Goal: Use online tool/utility: Utilize a website feature to perform a specific function

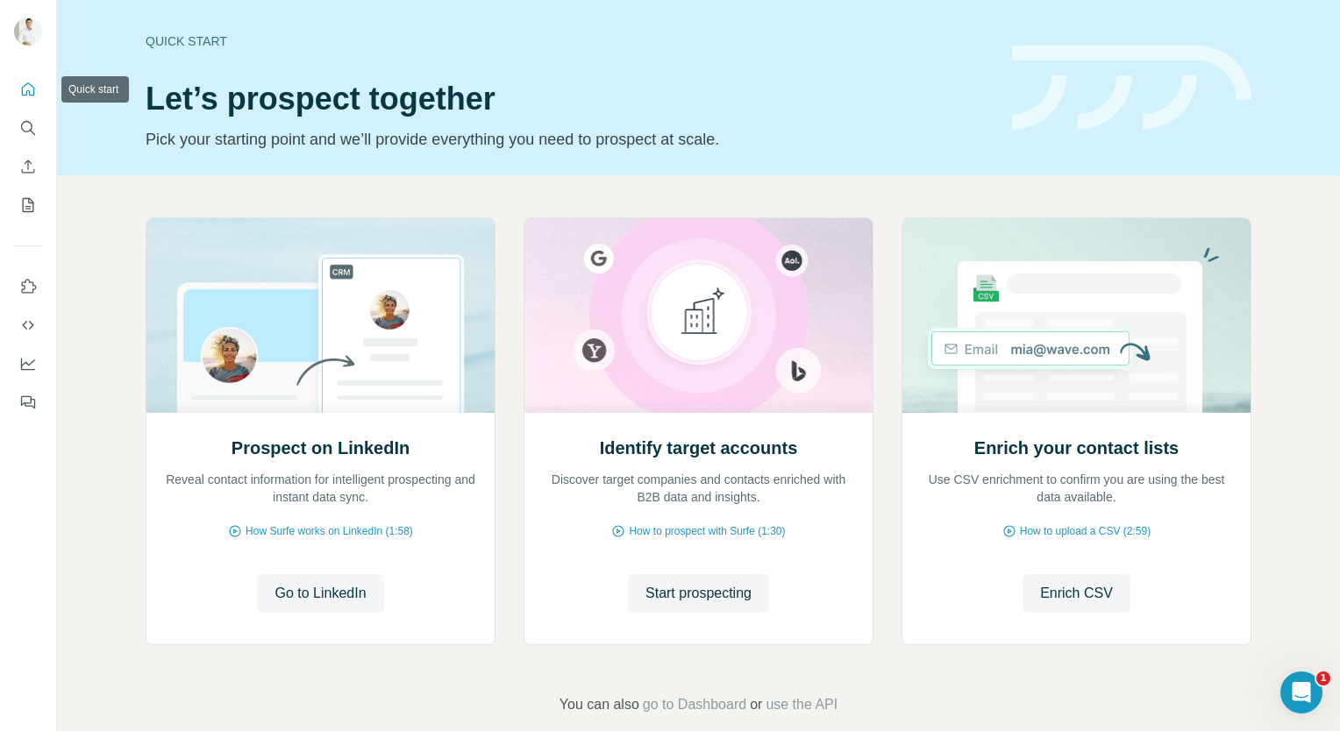
click at [28, 93] on icon "Quick start" at bounding box center [28, 90] width 18 height 18
click at [683, 707] on span "go to Dashboard" at bounding box center [694, 704] width 103 height 21
click at [30, 134] on icon "Search" at bounding box center [28, 128] width 18 height 18
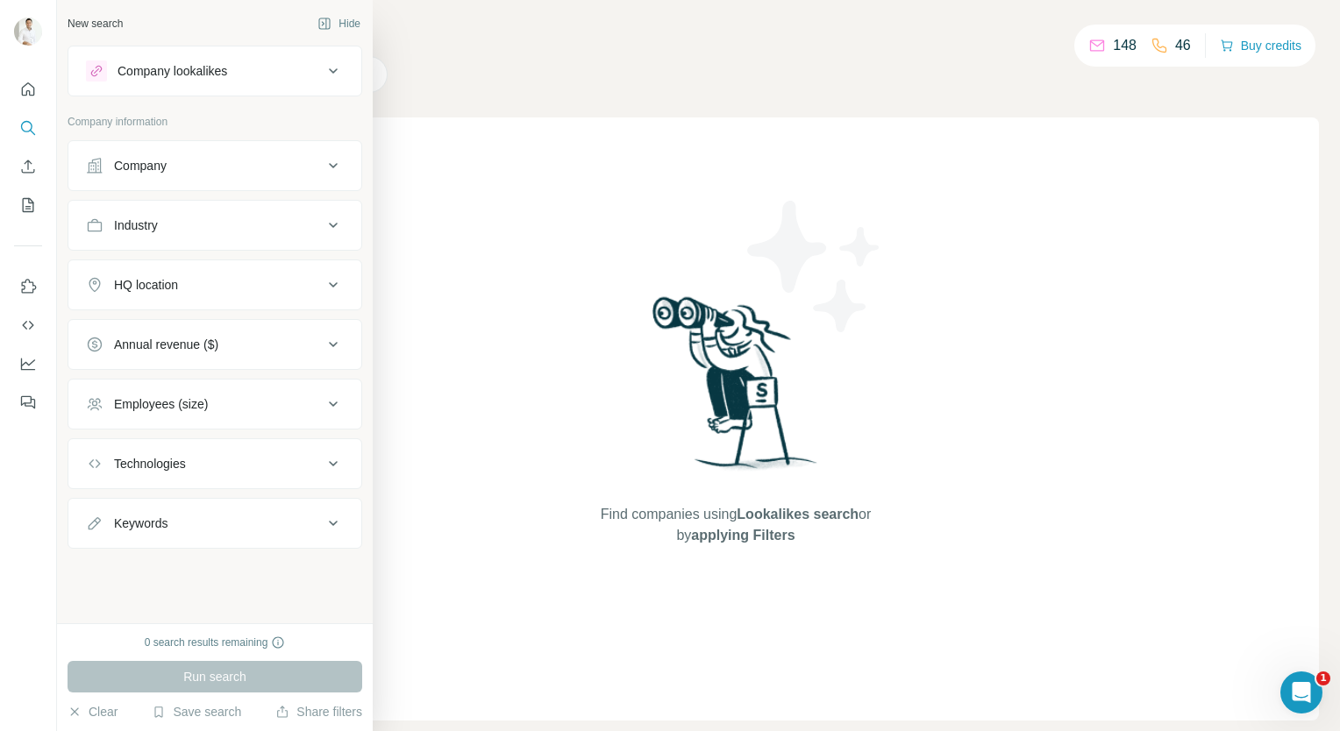
click at [156, 163] on div "Company" at bounding box center [140, 166] width 53 height 18
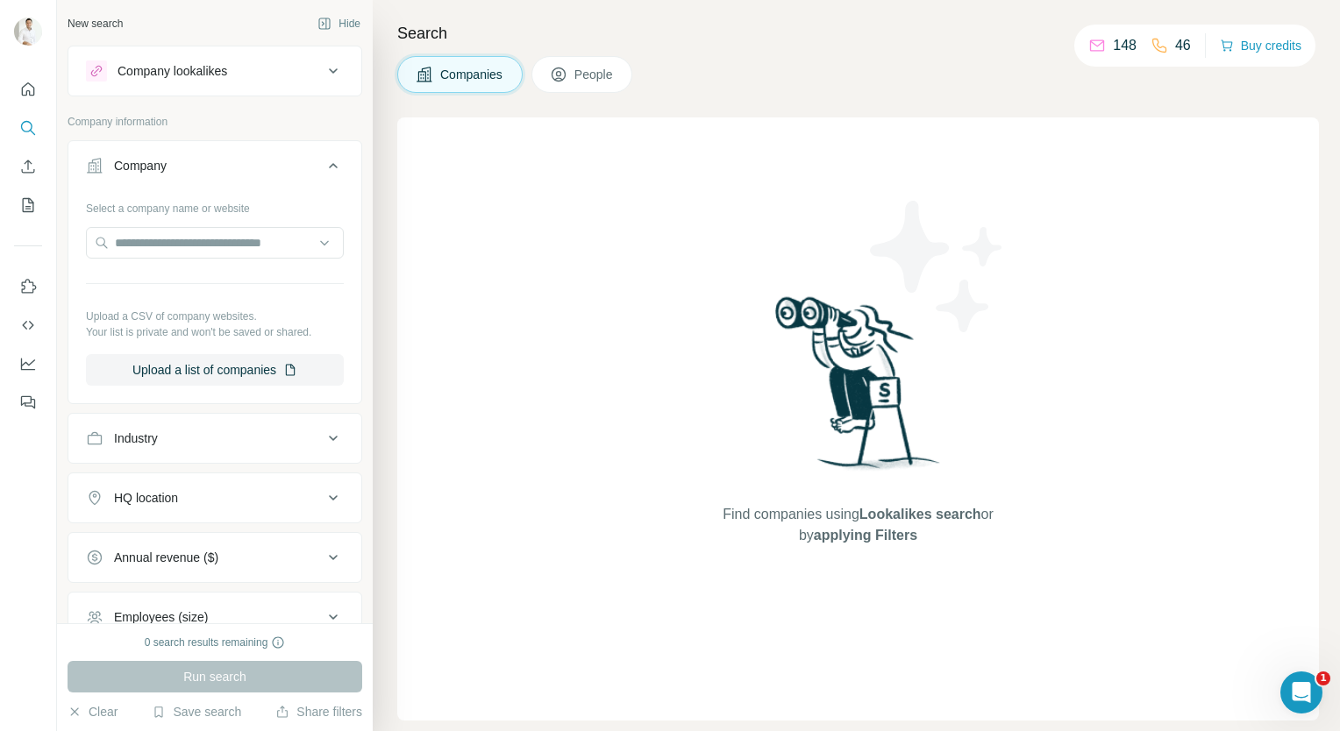
click at [156, 163] on div "Company" at bounding box center [140, 166] width 53 height 18
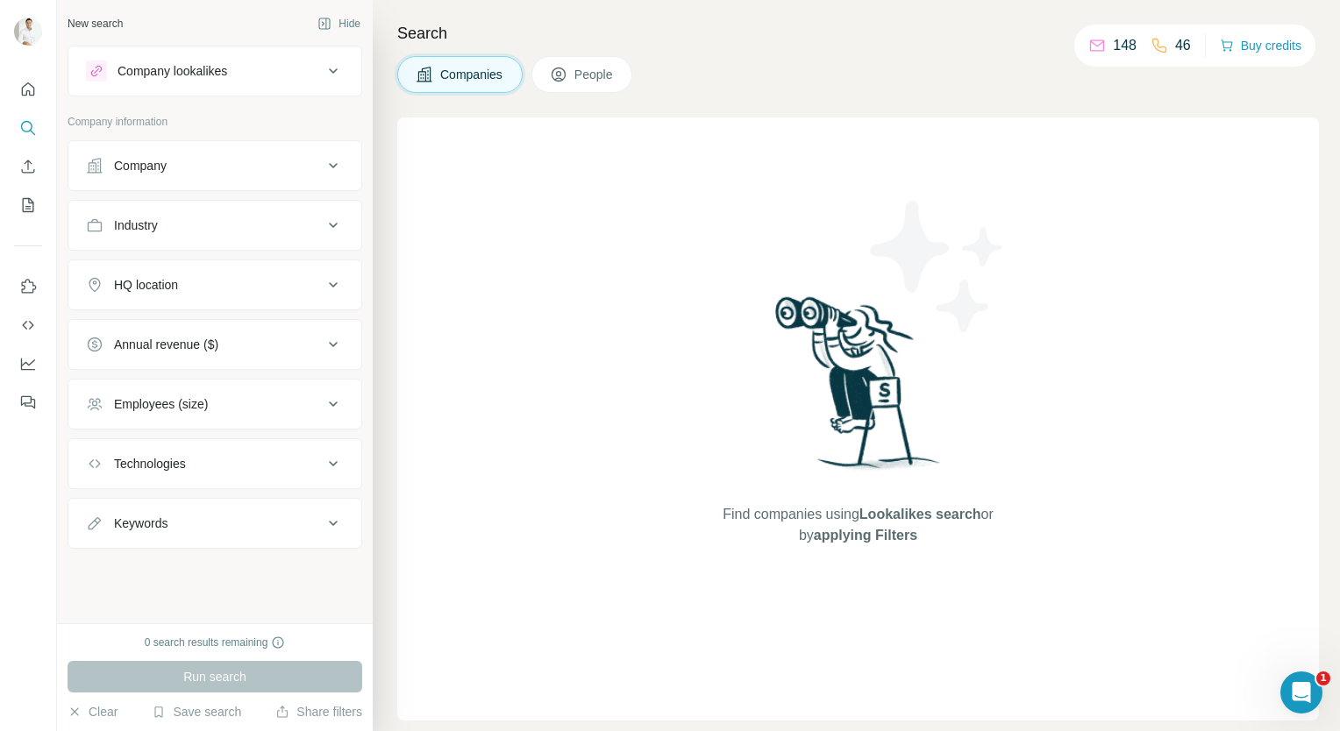
click at [260, 79] on div "Company lookalikes" at bounding box center [204, 71] width 237 height 21
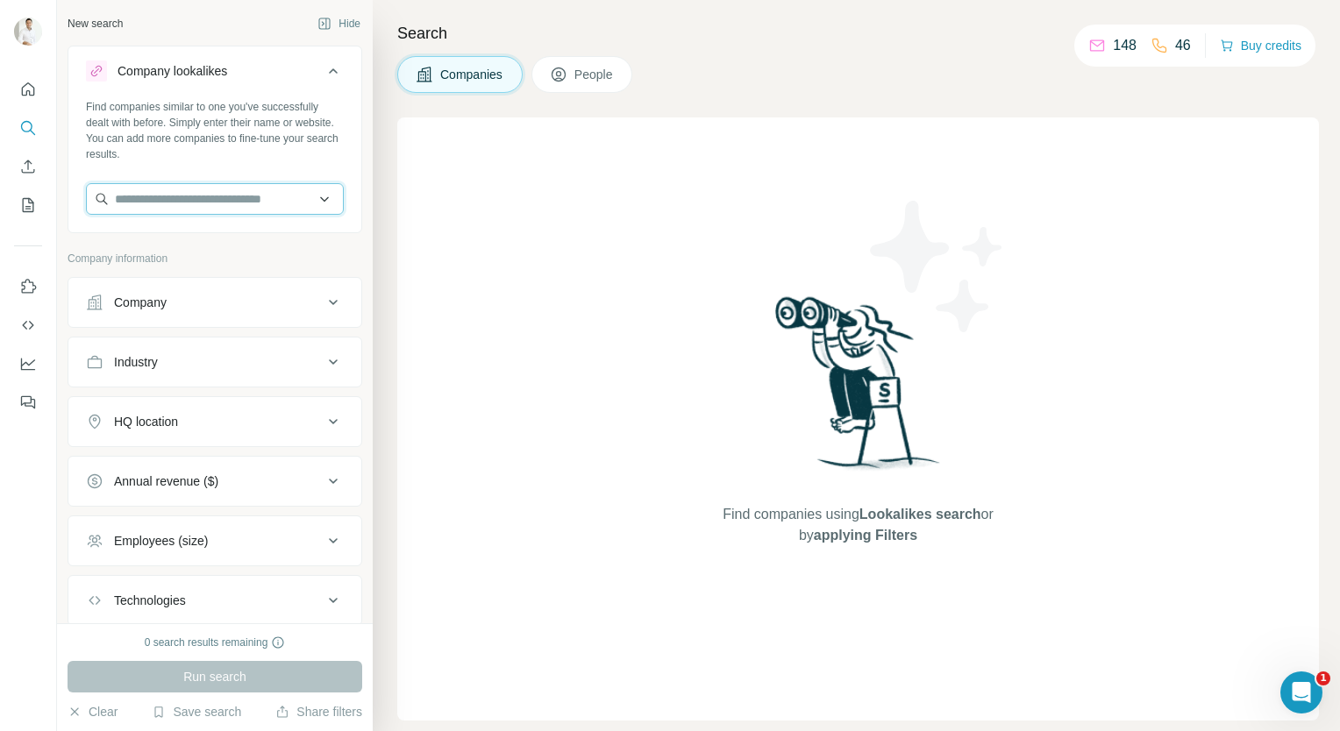
click at [203, 188] on input "text" at bounding box center [215, 199] width 258 height 32
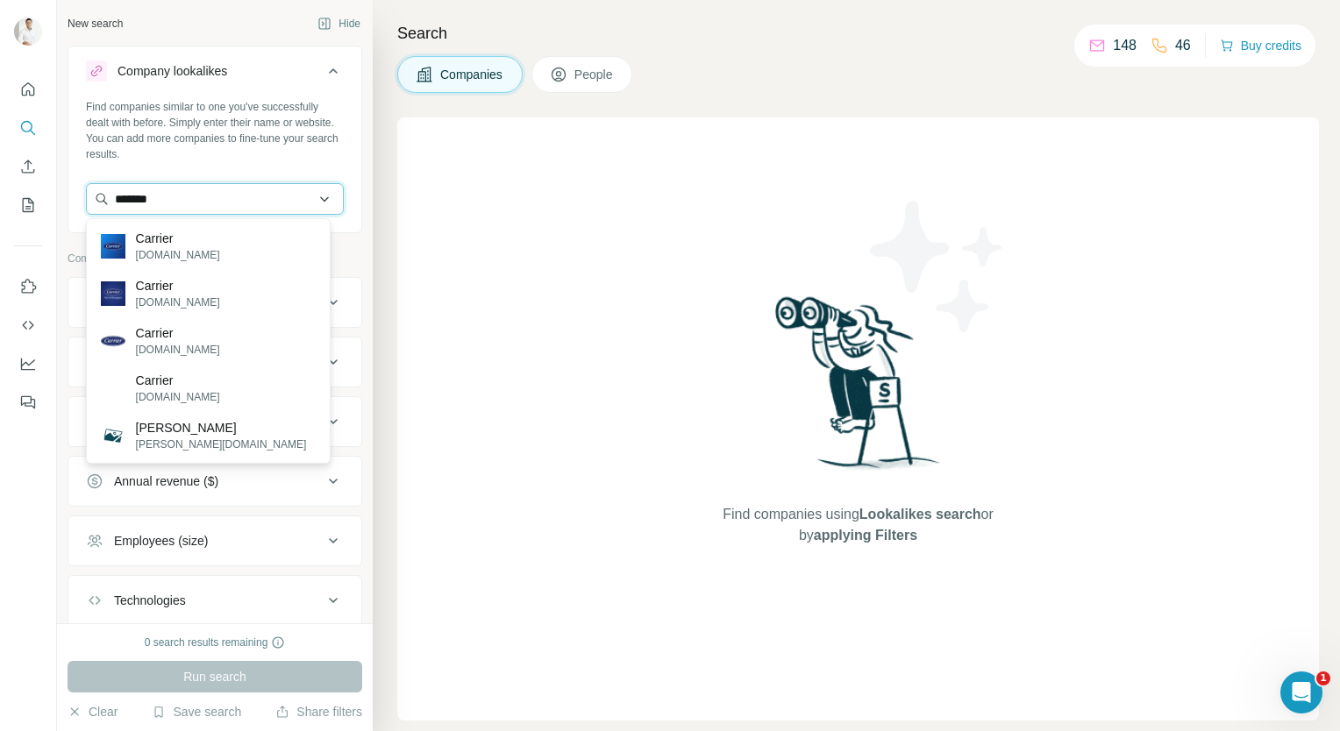
click at [186, 195] on input "*******" at bounding box center [215, 199] width 258 height 32
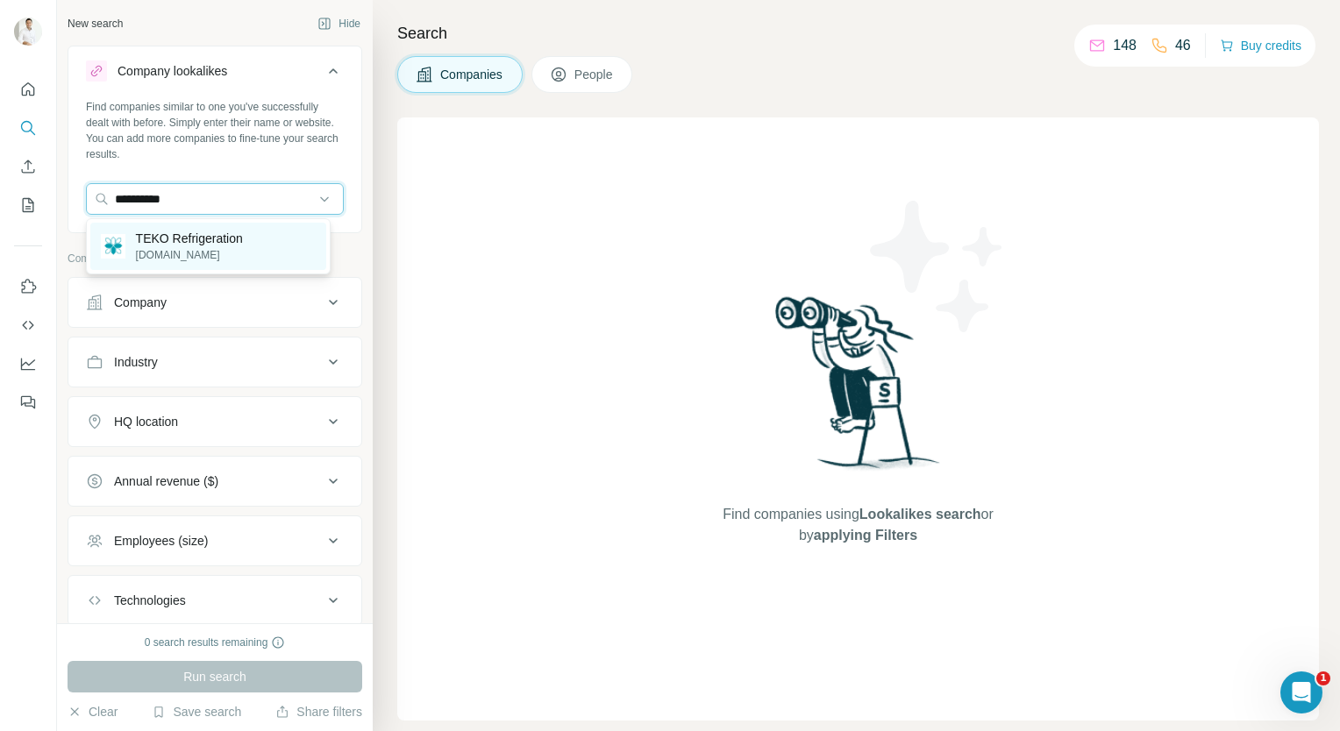
type input "**********"
click at [191, 240] on p "TEKO Refrigeration" at bounding box center [189, 239] width 107 height 18
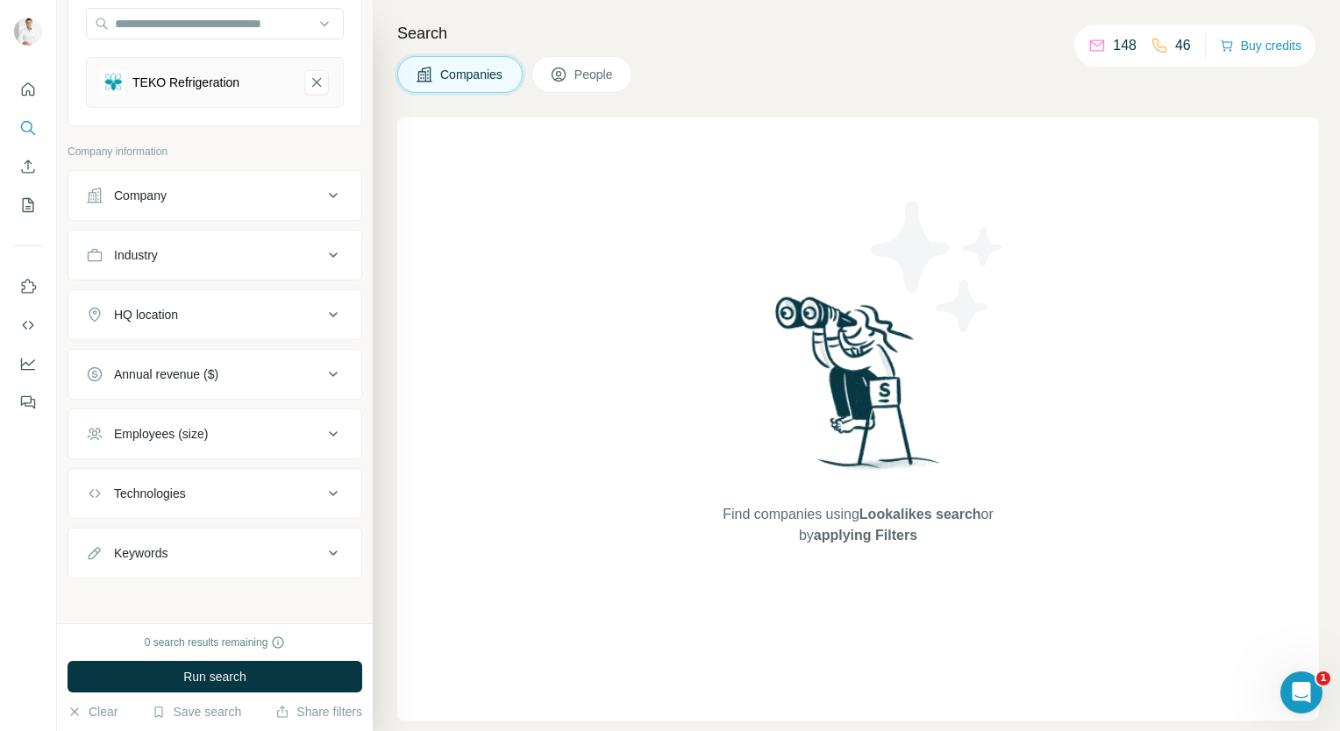
scroll to position [175, 0]
click at [217, 679] on span "Run search" at bounding box center [214, 677] width 63 height 18
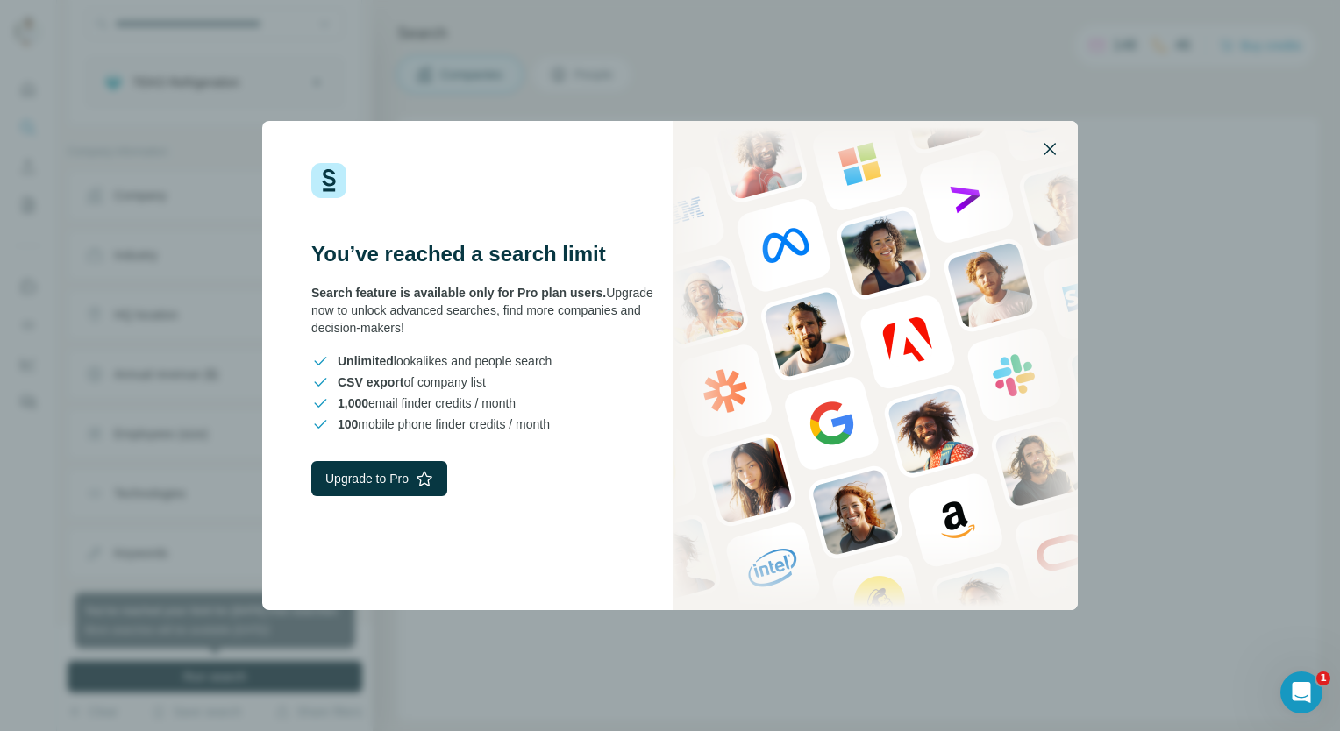
click at [1052, 138] on button "button" at bounding box center [1050, 149] width 42 height 42
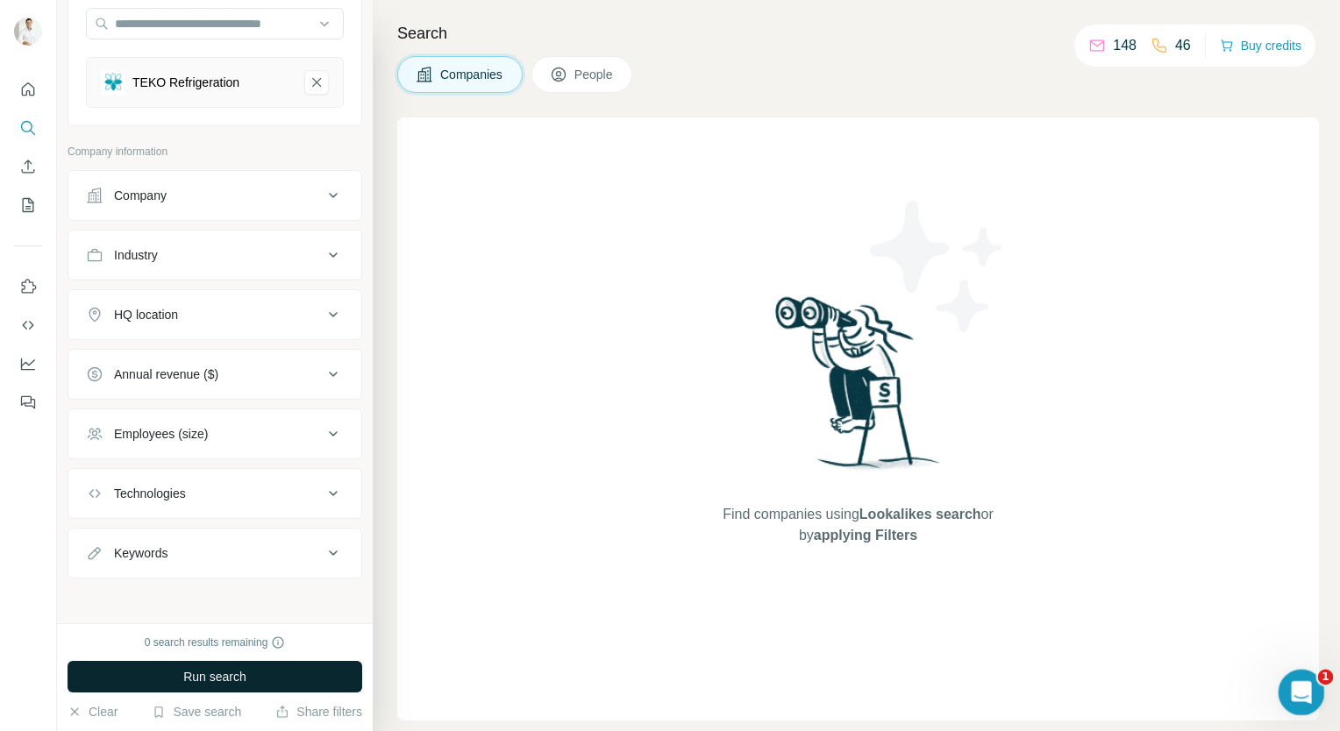
click at [1291, 692] on icon "Open Intercom Messenger" at bounding box center [1299, 690] width 29 height 29
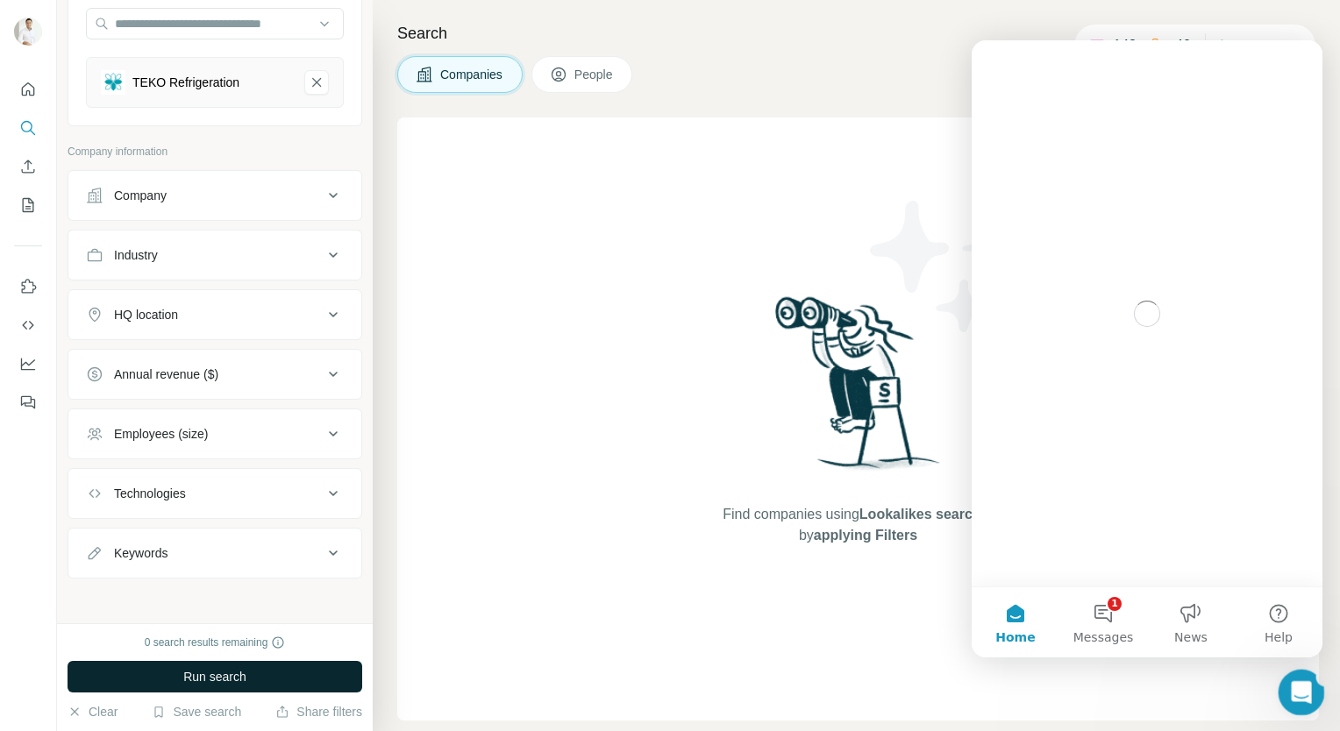
scroll to position [0, 0]
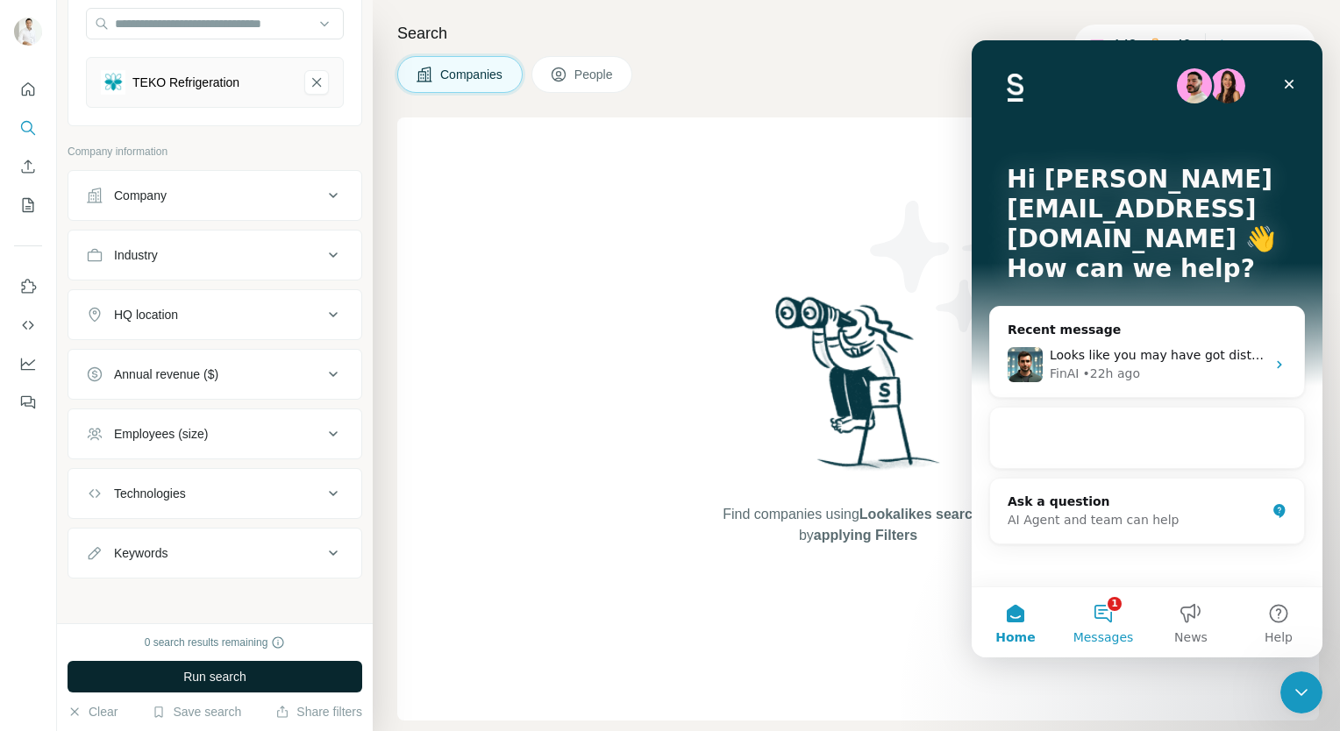
click at [1105, 617] on button "1 Messages" at bounding box center [1103, 623] width 88 height 70
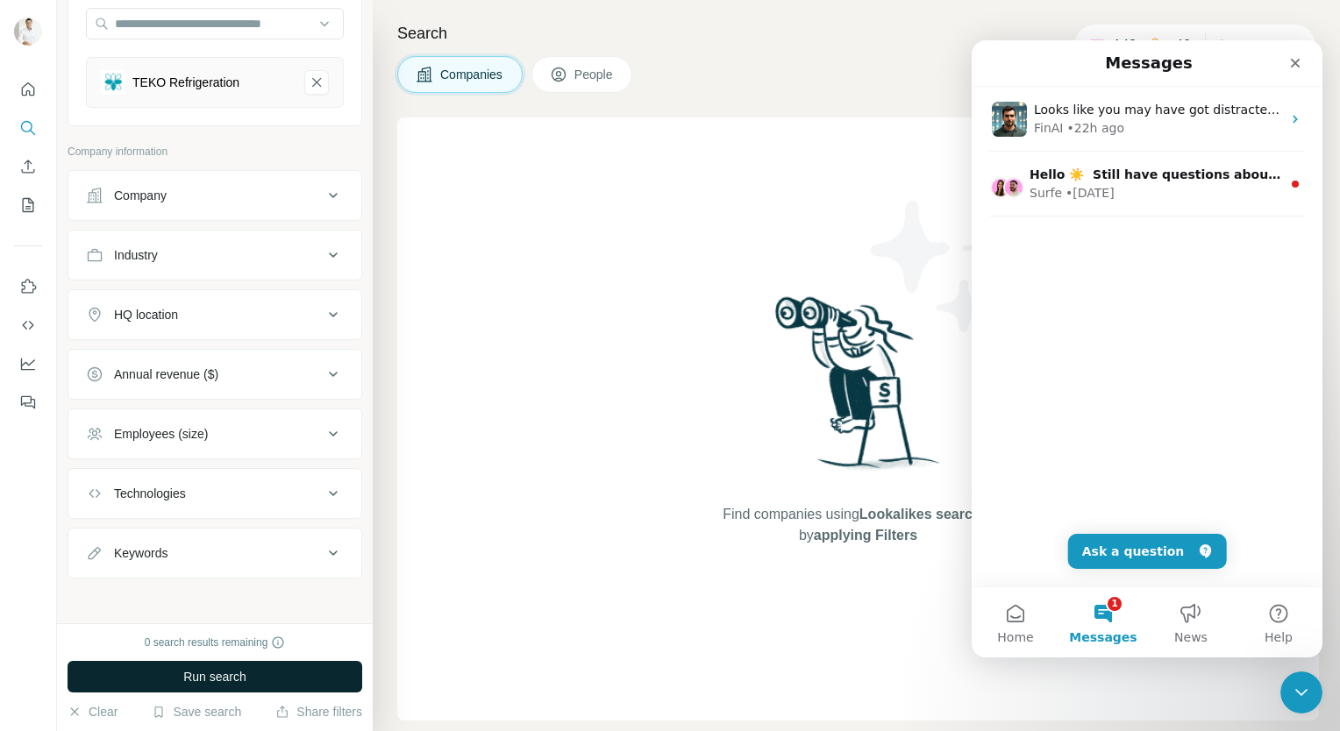
click at [794, 199] on div "Find companies using Lookalikes search or by applying Filters" at bounding box center [859, 419] width 316 height 603
click at [1289, 58] on icon "Close" at bounding box center [1295, 63] width 14 height 14
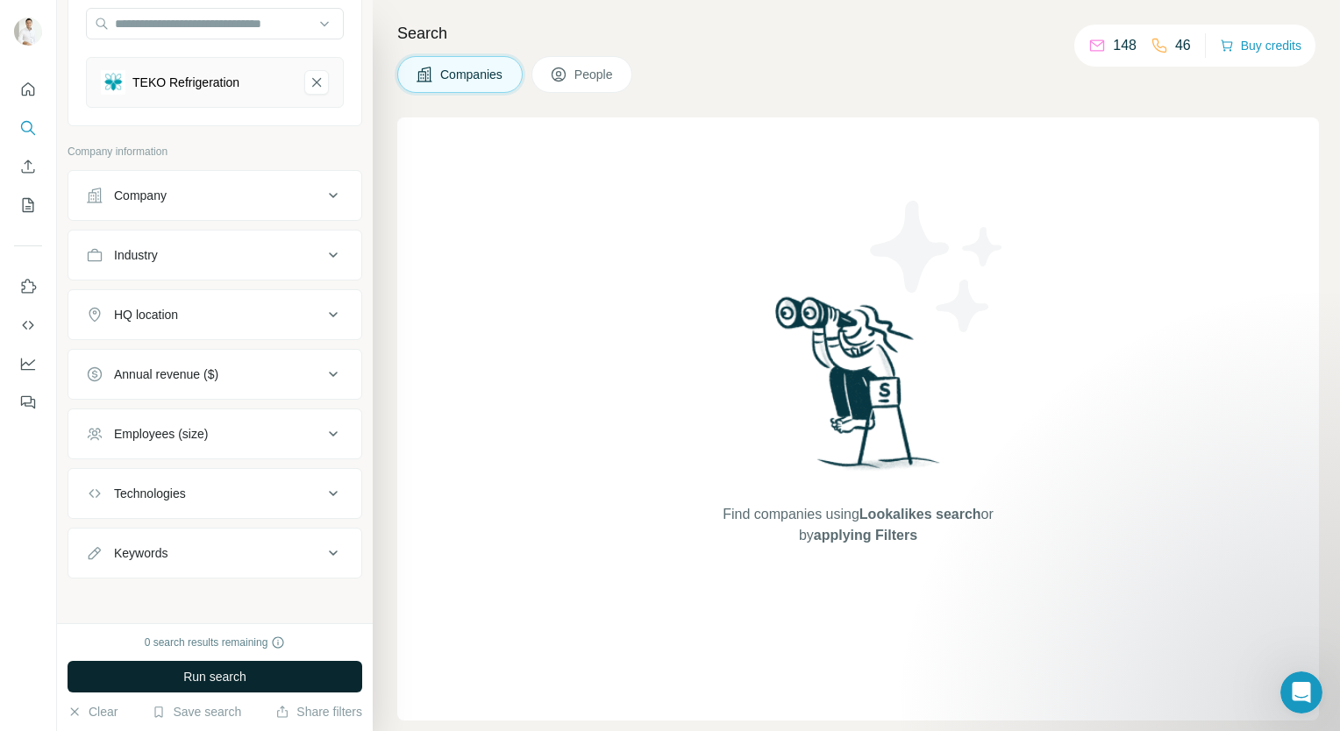
click at [175, 687] on button "Run search" at bounding box center [215, 677] width 295 height 32
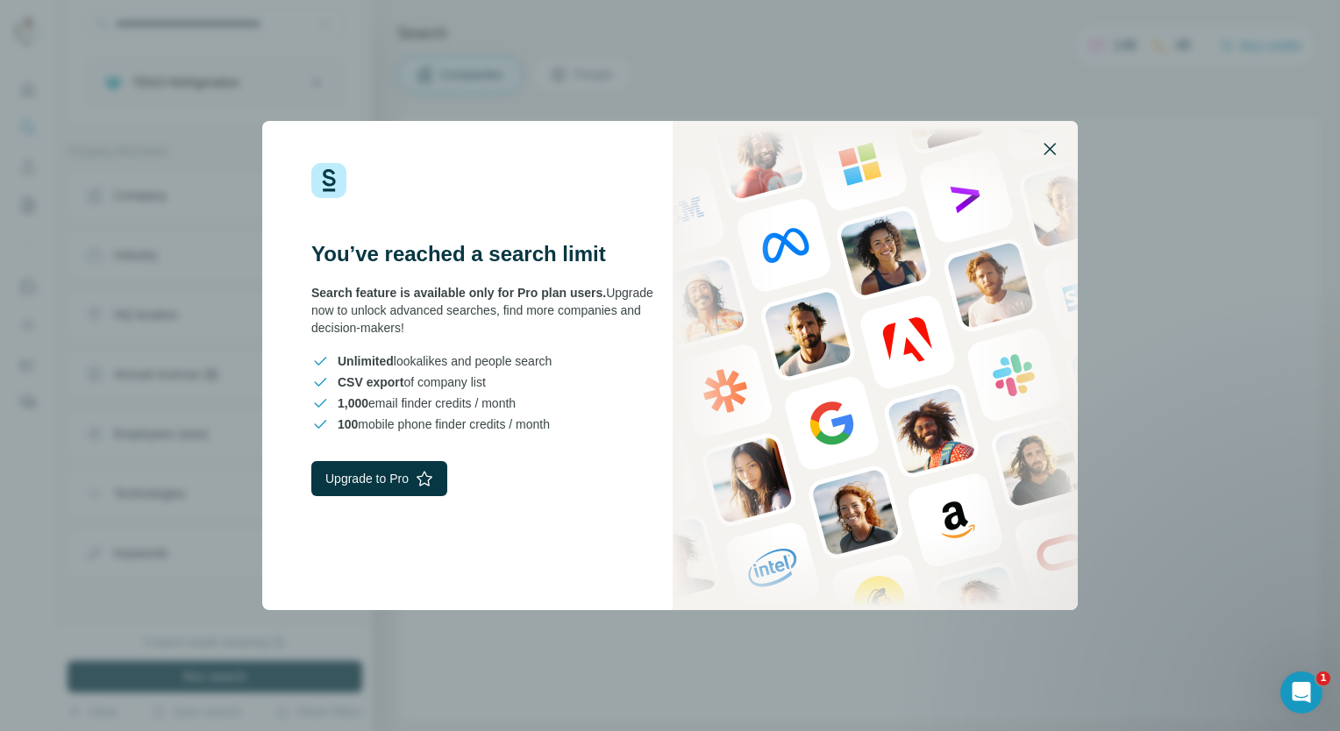
click at [1045, 152] on icon "button" at bounding box center [1049, 149] width 21 height 21
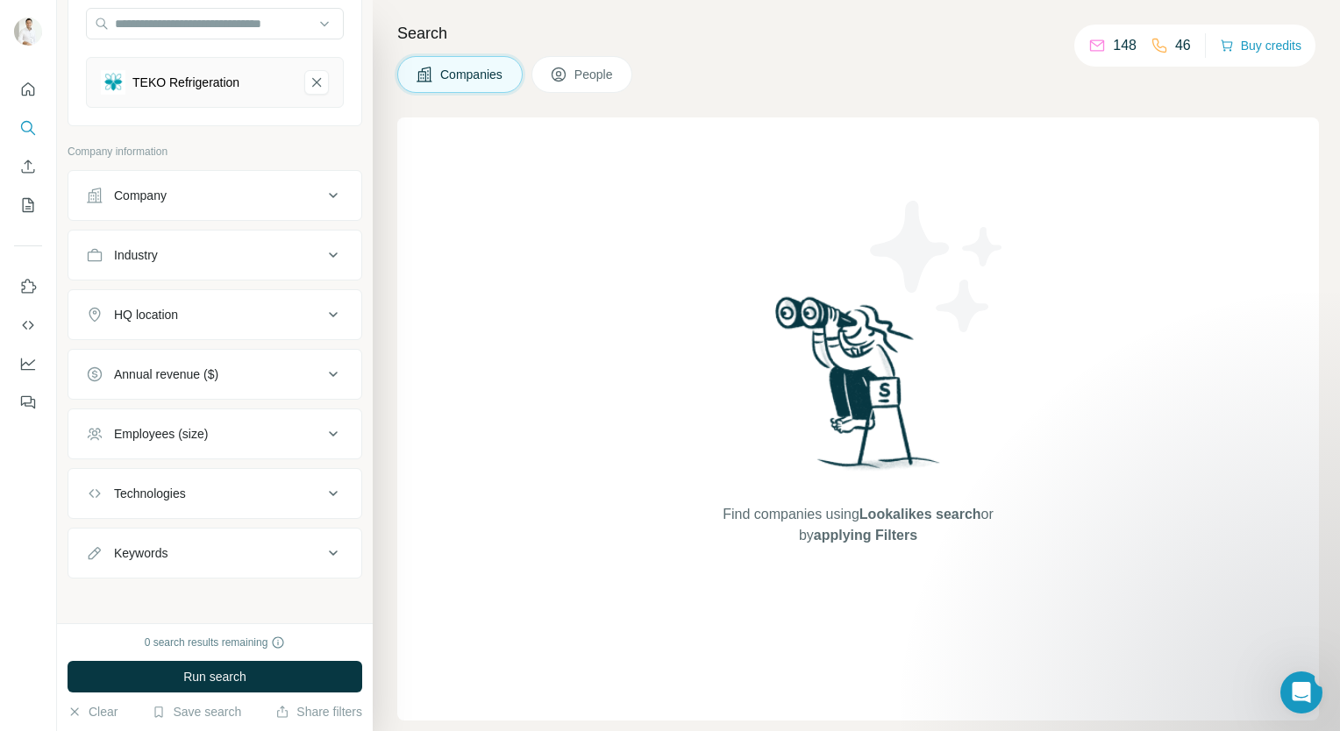
click at [1045, 152] on div "Find companies using Lookalikes search or by applying Filters" at bounding box center [858, 419] width 922 height 603
